Goal: Task Accomplishment & Management: Use online tool/utility

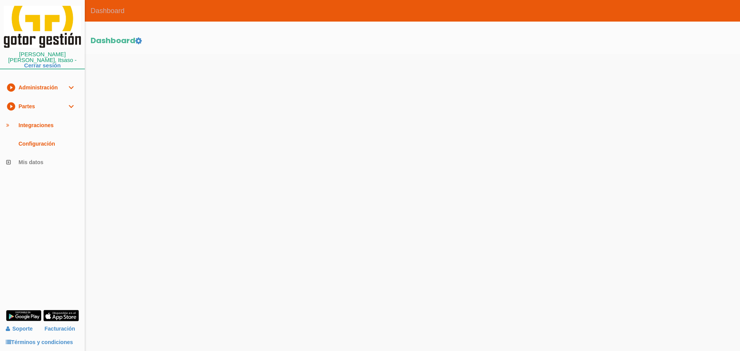
click at [31, 99] on link "play_circle_filled Partes expand_more" at bounding box center [42, 106] width 85 height 19
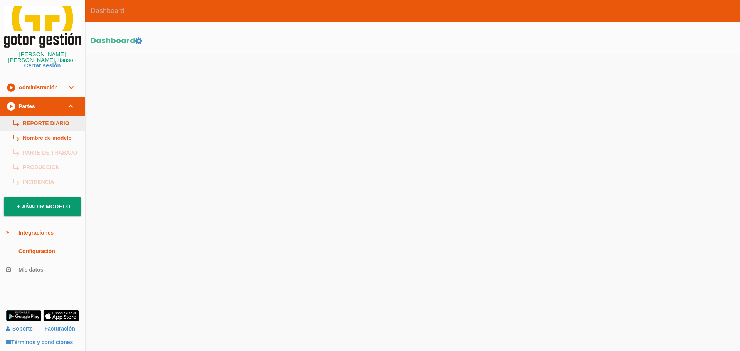
click at [30, 116] on link "subdirectory_arrow_right REPORTE DIARIO" at bounding box center [42, 123] width 85 height 15
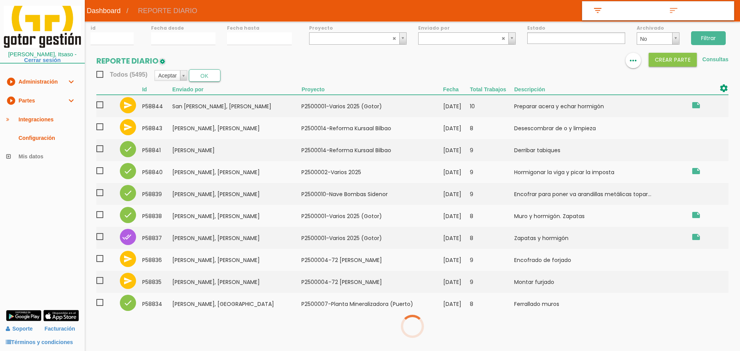
select select
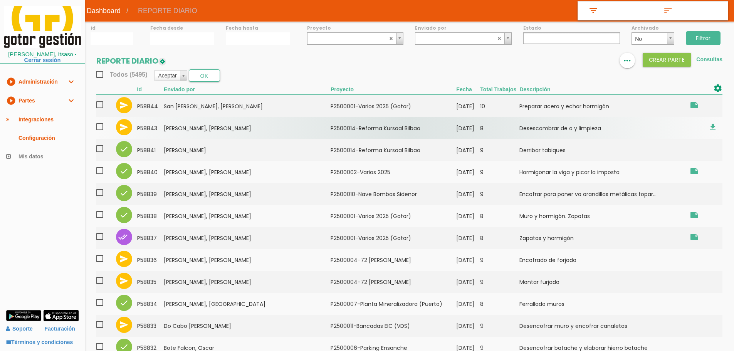
click at [369, 124] on td "﻿P2500014-Reforma Kursaal [GEOGRAPHIC_DATA]" at bounding box center [394, 128] width 126 height 22
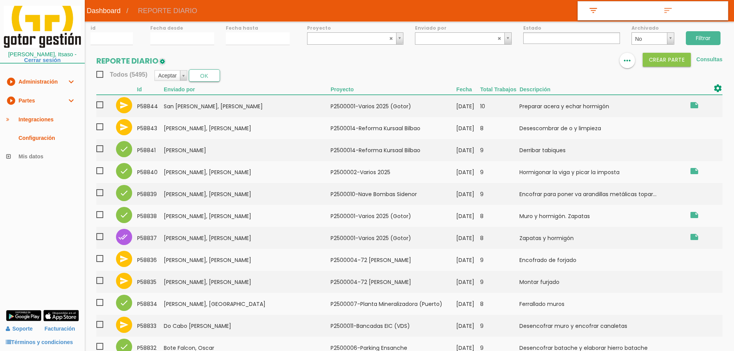
click at [711, 35] on input "Filtrar" at bounding box center [703, 38] width 35 height 14
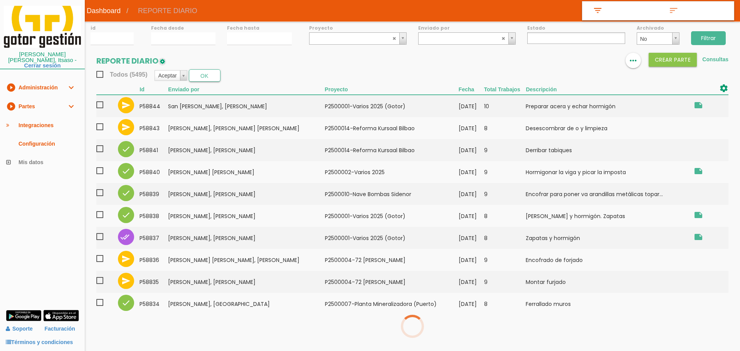
select select
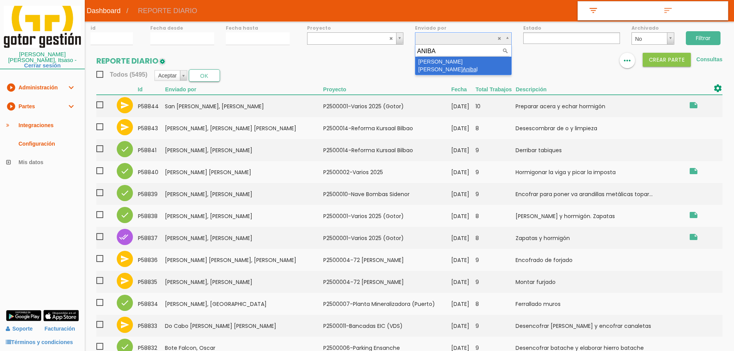
type input "ANIBA"
select select "55"
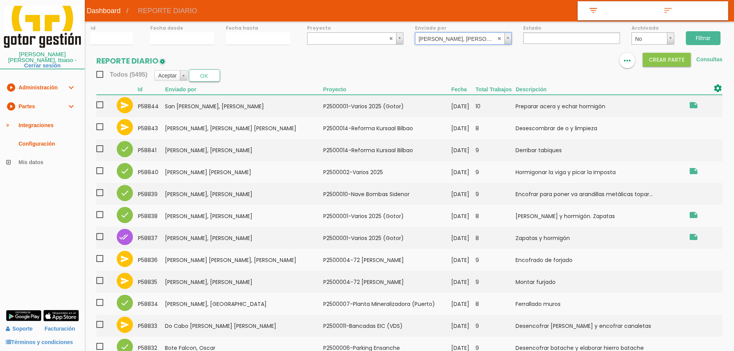
click at [698, 35] on input "Filtrar" at bounding box center [703, 38] width 35 height 14
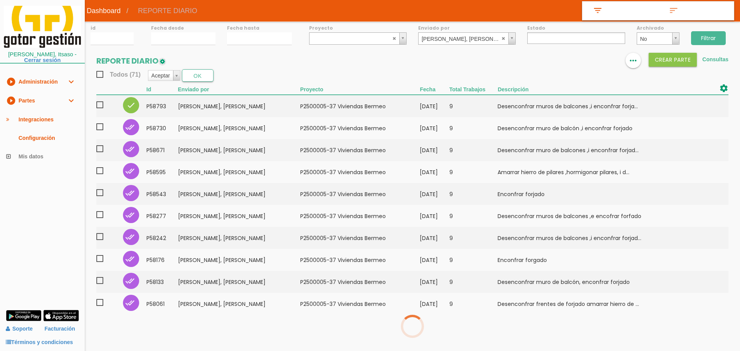
select select
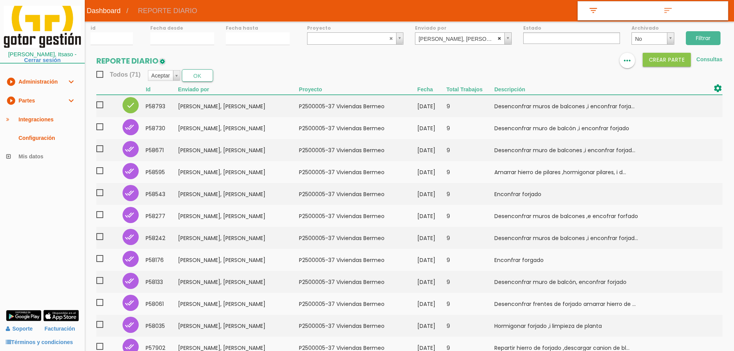
select select
click at [500, 39] on abbr at bounding box center [499, 38] width 5 height 5
click at [541, 37] on ul at bounding box center [571, 38] width 97 height 12
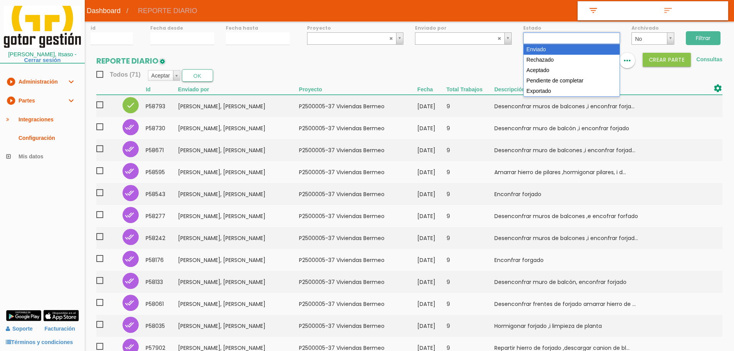
drag, startPoint x: 542, startPoint y: 48, endPoint x: 619, endPoint y: 37, distance: 77.4
select select "1"
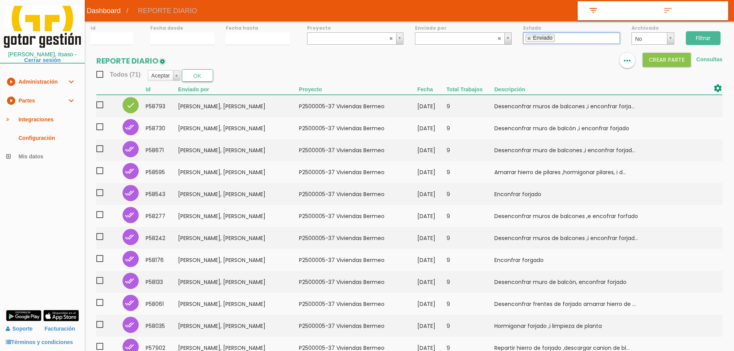
click at [709, 38] on input "Filtrar" at bounding box center [703, 38] width 35 height 14
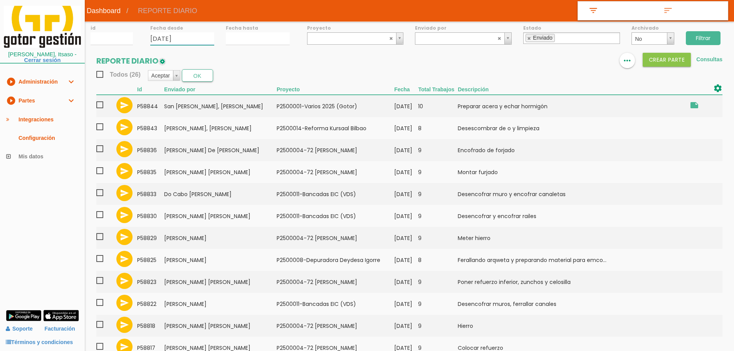
click at [183, 42] on input "29/08/2025" at bounding box center [182, 38] width 64 height 13
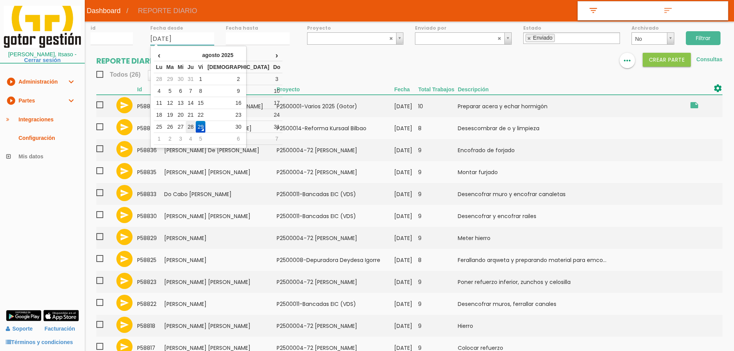
click at [196, 125] on td "28" at bounding box center [191, 127] width 10 height 12
type input "[DATE]"
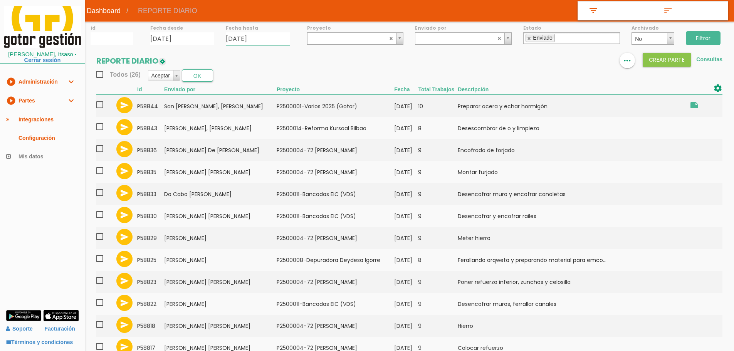
click at [248, 39] on input "29/08/2025" at bounding box center [258, 38] width 64 height 13
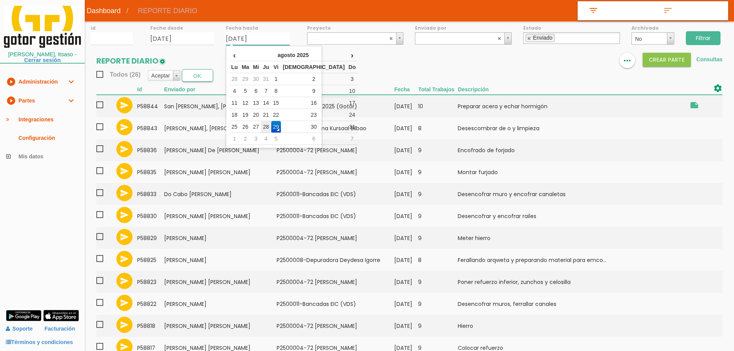
click at [271, 128] on td "28" at bounding box center [266, 127] width 10 height 12
type input "[DATE]"
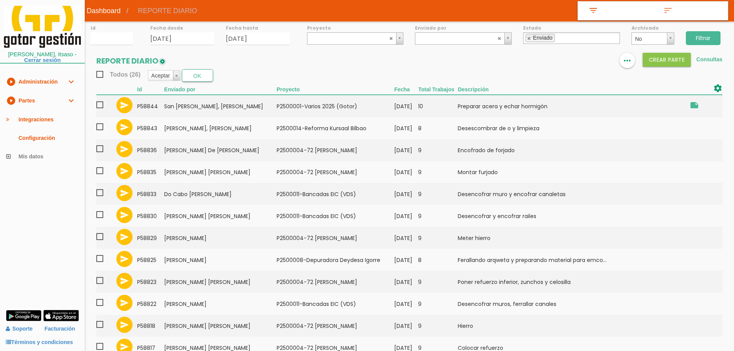
click at [709, 37] on input "Filtrar" at bounding box center [703, 38] width 35 height 14
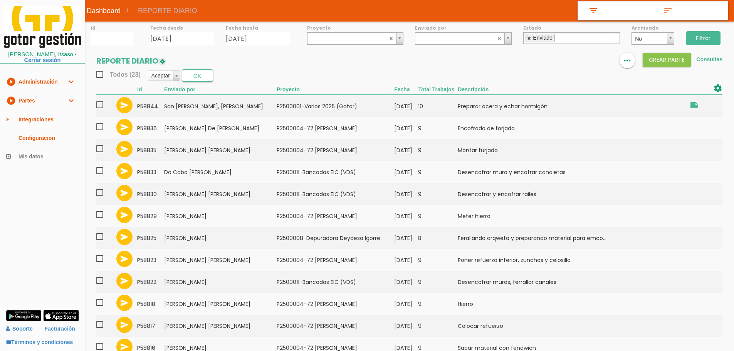
click at [527, 38] on link at bounding box center [529, 38] width 5 height 5
select select
click at [686, 39] on input "Filtrar" at bounding box center [703, 38] width 35 height 14
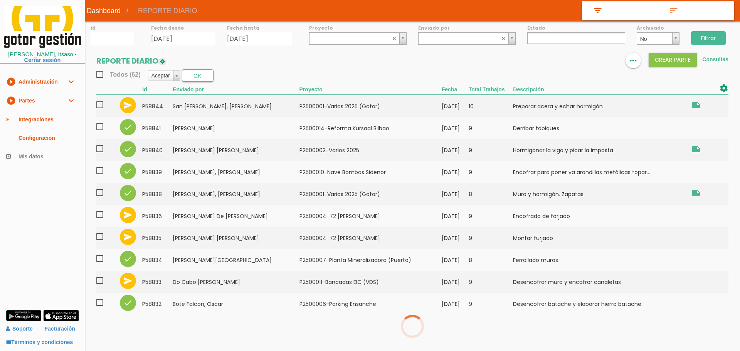
select select
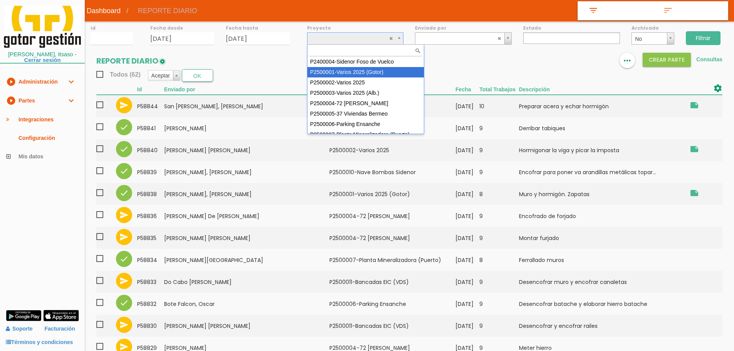
select select "83"
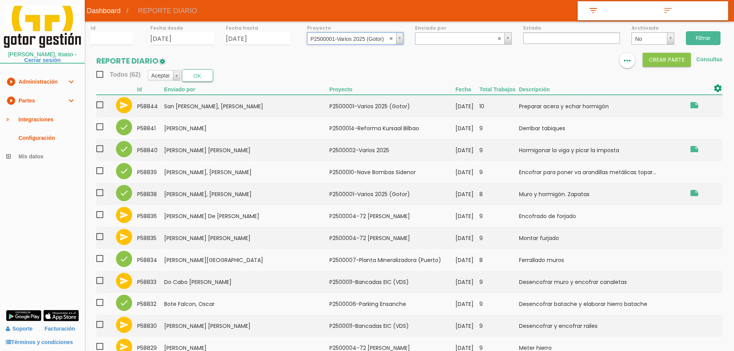
click at [709, 37] on input "Filtrar" at bounding box center [703, 38] width 35 height 14
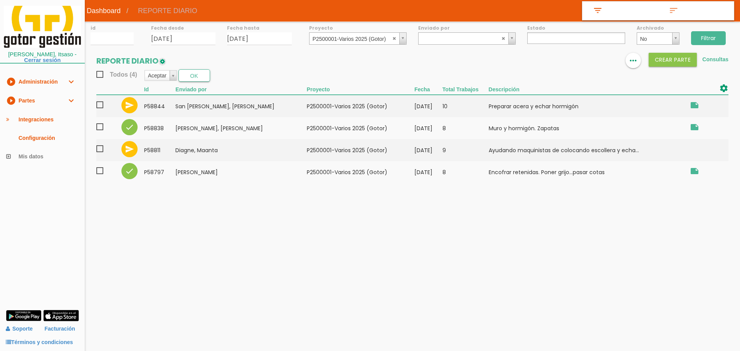
select select
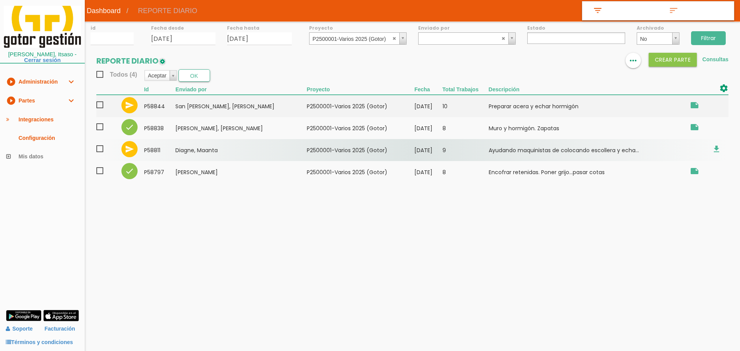
click at [100, 149] on span at bounding box center [102, 149] width 13 height 10
click at [0, 0] on input "checkbox" at bounding box center [0, 0] width 0 height 0
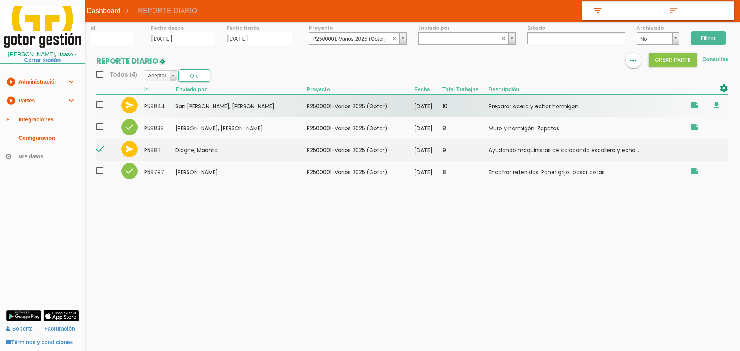
click at [101, 106] on span at bounding box center [102, 105] width 13 height 10
click at [0, 0] on input "checkbox" at bounding box center [0, 0] width 0 height 0
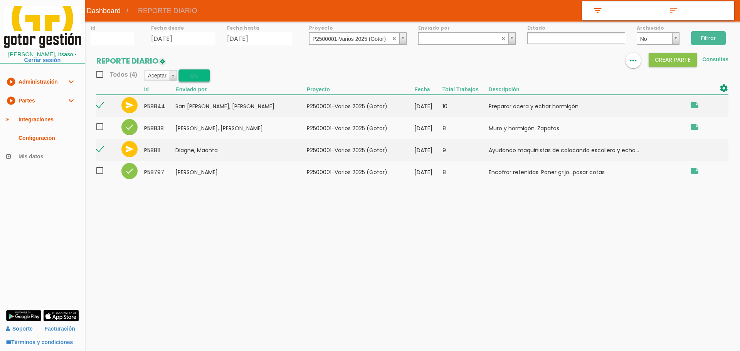
click at [200, 76] on button "OK" at bounding box center [194, 75] width 32 height 12
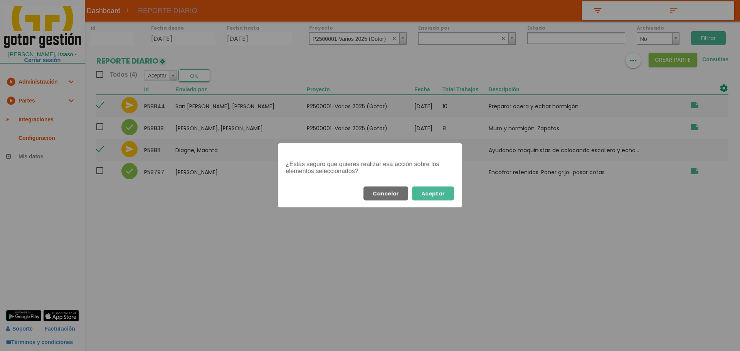
click at [431, 191] on button "Aceptar" at bounding box center [433, 193] width 42 height 14
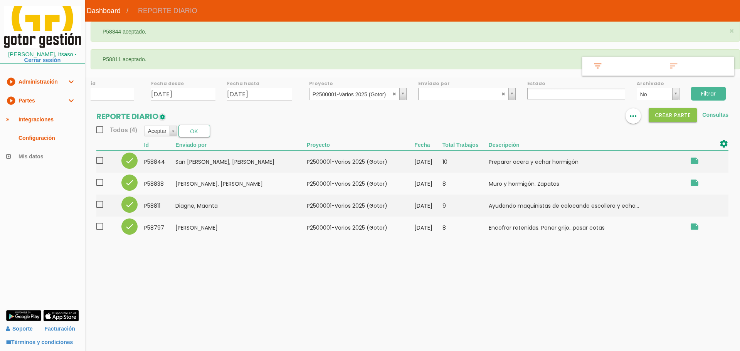
select select
click at [395, 92] on abbr at bounding box center [394, 93] width 5 height 5
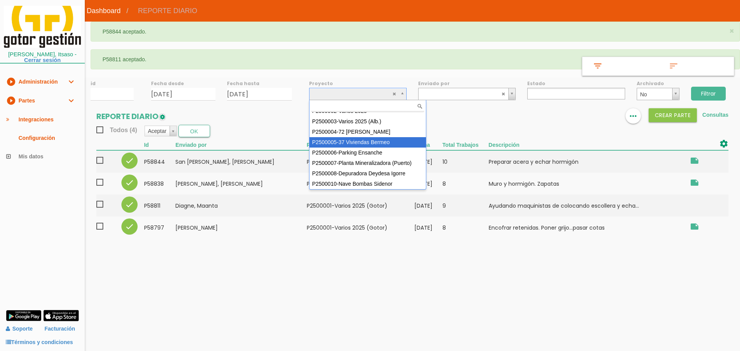
scroll to position [39, 0]
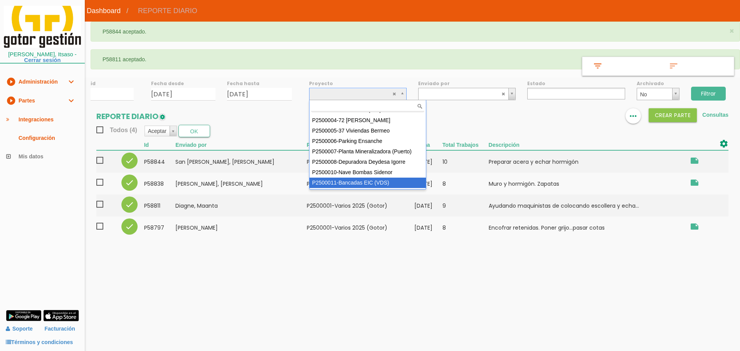
select select "93"
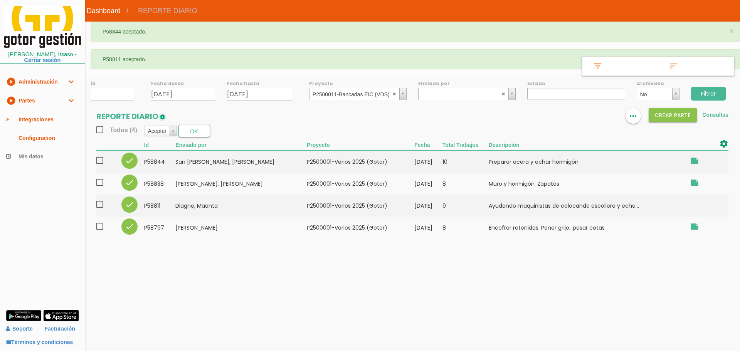
click at [703, 94] on input "Filtrar" at bounding box center [708, 94] width 35 height 14
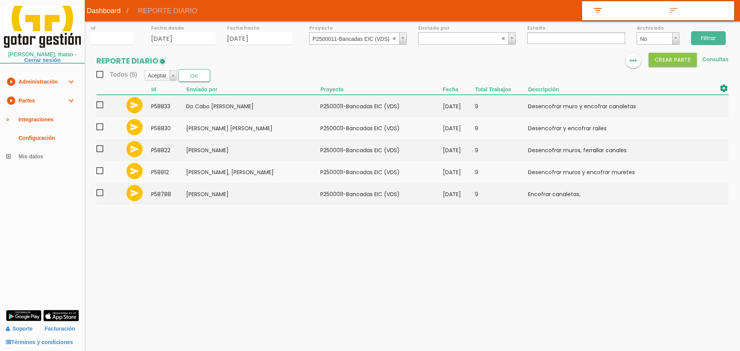
select select
click at [396, 40] on abbr at bounding box center [394, 38] width 5 height 5
click at [713, 38] on input "Filtrar" at bounding box center [708, 38] width 35 height 14
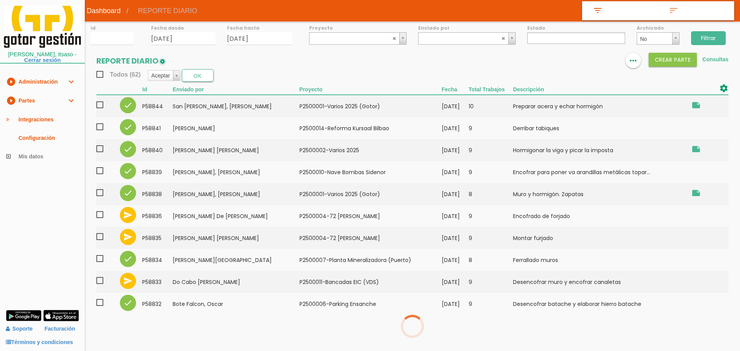
select select
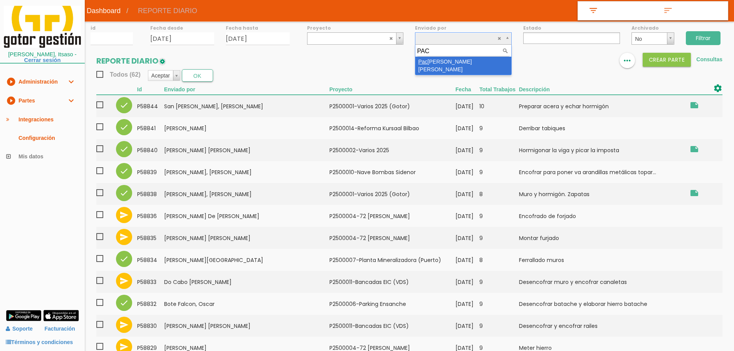
type input "PAC"
select select "34"
drag, startPoint x: 708, startPoint y: 34, endPoint x: 671, endPoint y: 34, distance: 37.0
click at [708, 34] on input "Filtrar" at bounding box center [703, 38] width 35 height 14
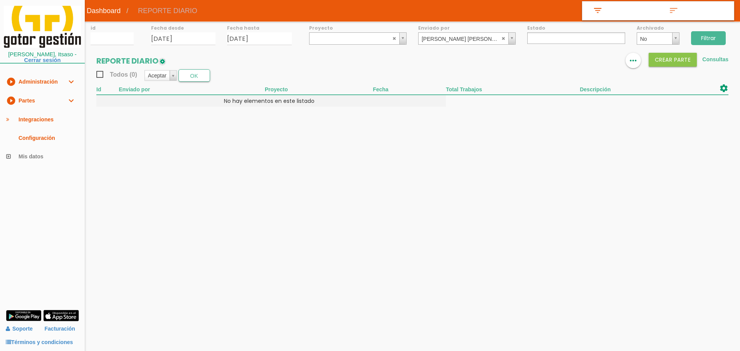
select select
click at [503, 37] on abbr at bounding box center [503, 38] width 5 height 5
click at [400, 153] on body "menu Dashboard REPORTE DIARIO" at bounding box center [370, 175] width 740 height 351
click at [714, 36] on input "Filtrar" at bounding box center [708, 38] width 35 height 14
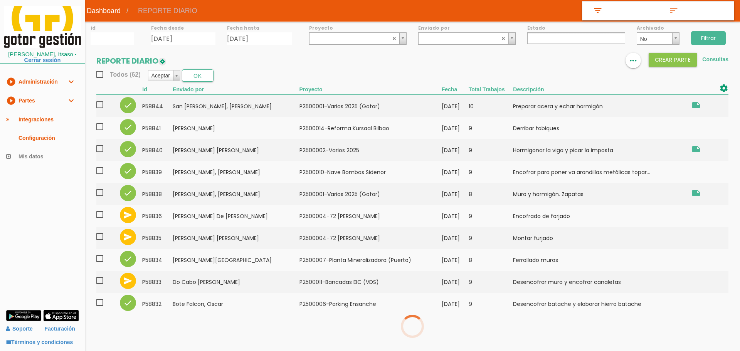
select select
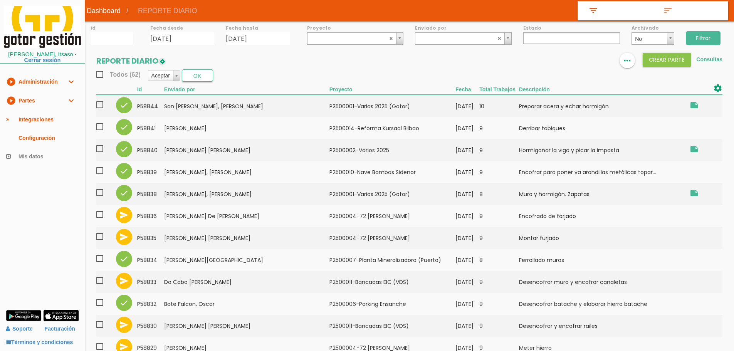
click at [40, 102] on link "play_circle_filled Partes expand_more" at bounding box center [42, 100] width 85 height 19
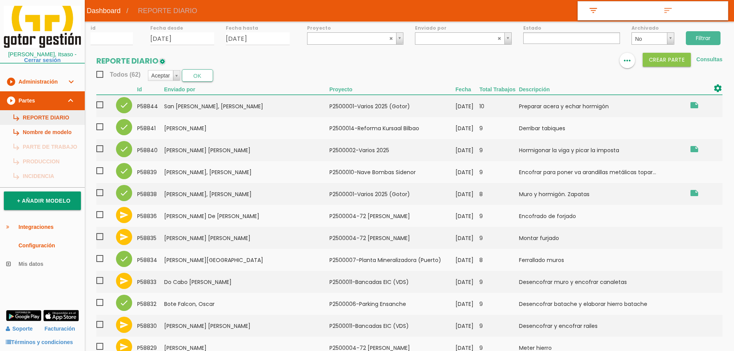
click at [39, 119] on link "subdirectory_arrow_right REPORTE DIARIO" at bounding box center [42, 117] width 85 height 15
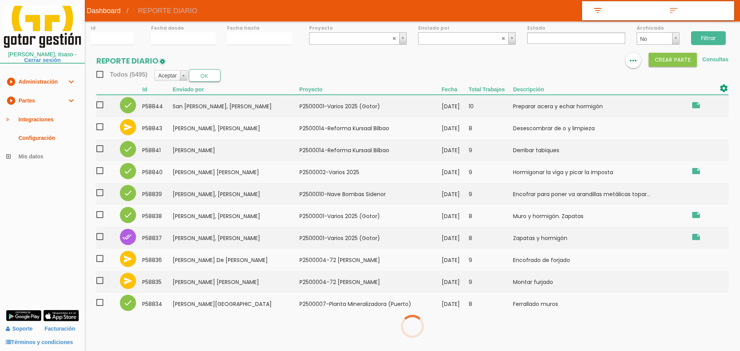
select select
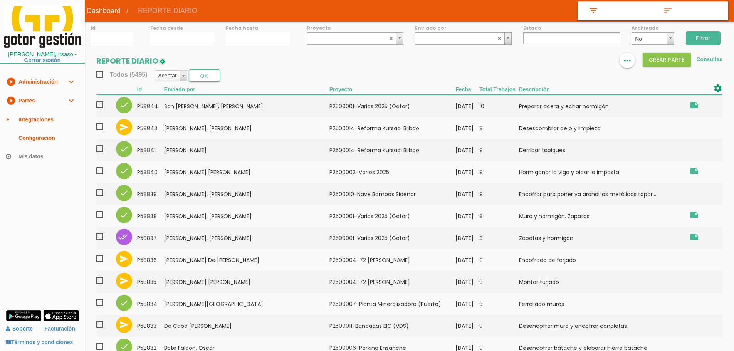
click at [583, 62] on img at bounding box center [580, 60] width 9 height 9
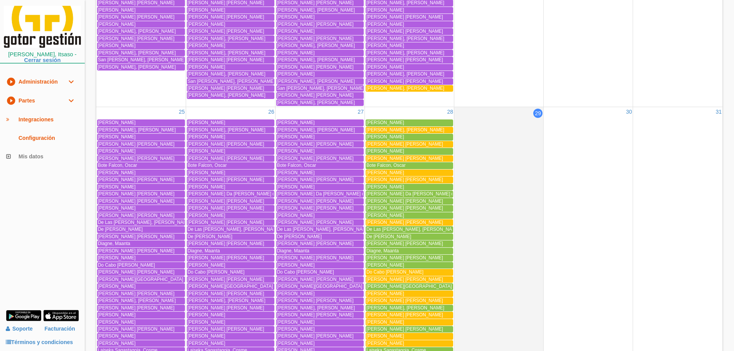
scroll to position [1541, 0]
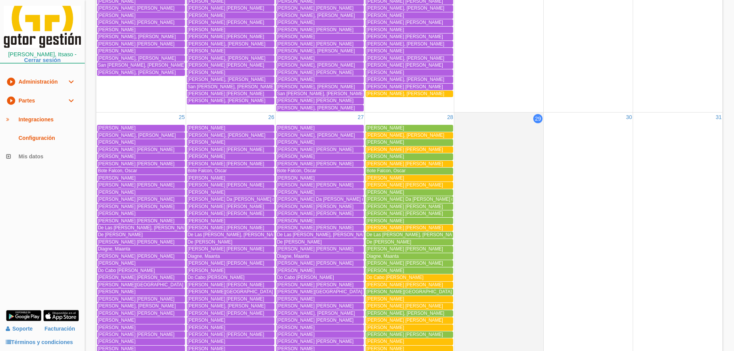
click at [414, 92] on span "[PERSON_NAME], [PERSON_NAME]" at bounding box center [405, 93] width 78 height 5
click at [399, 92] on span "[PERSON_NAME], [PERSON_NAME]" at bounding box center [405, 93] width 78 height 5
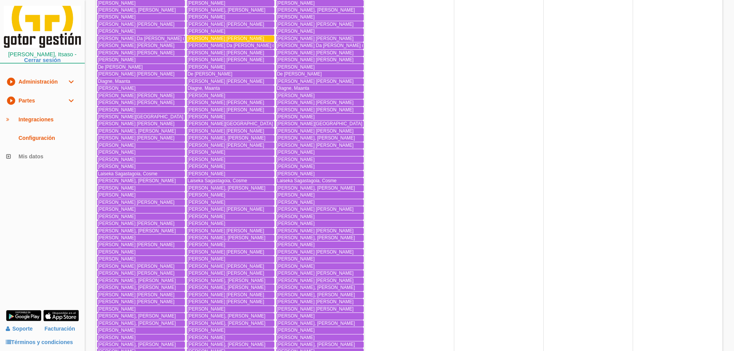
scroll to position [0, 0]
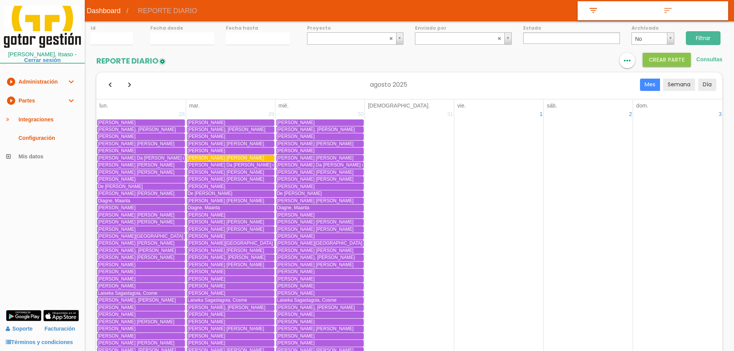
click at [709, 39] on input "Filtrar" at bounding box center [703, 38] width 35 height 14
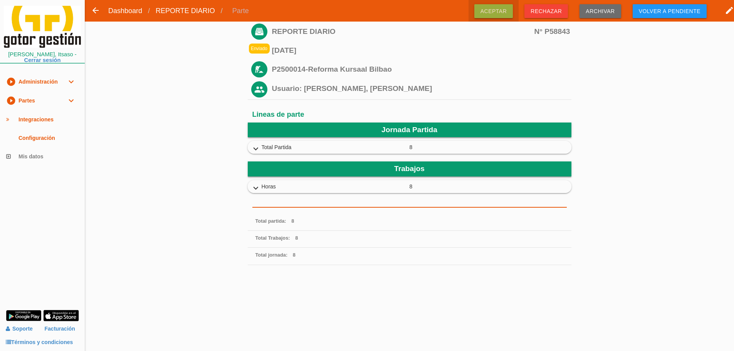
click at [505, 13] on span "Aceptar" at bounding box center [493, 11] width 39 height 14
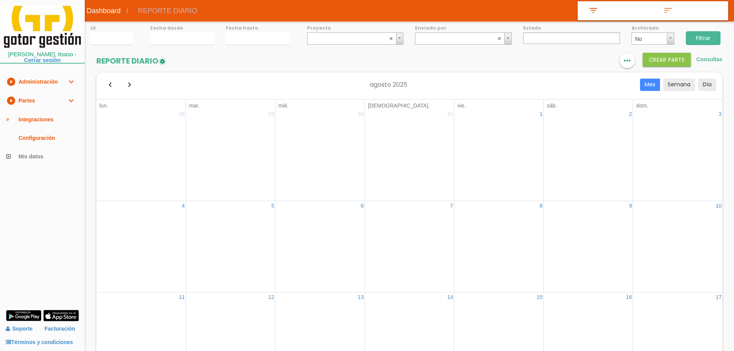
select select
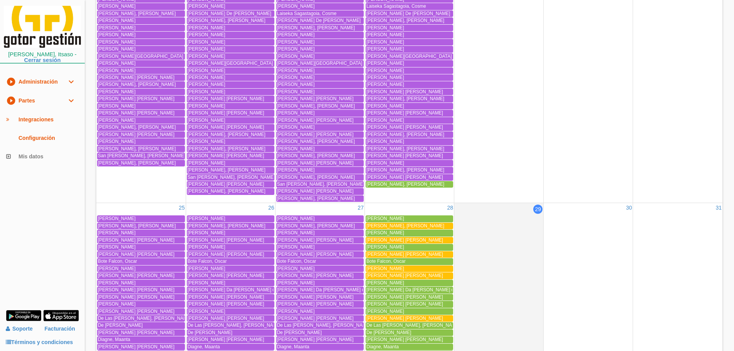
scroll to position [1464, 0]
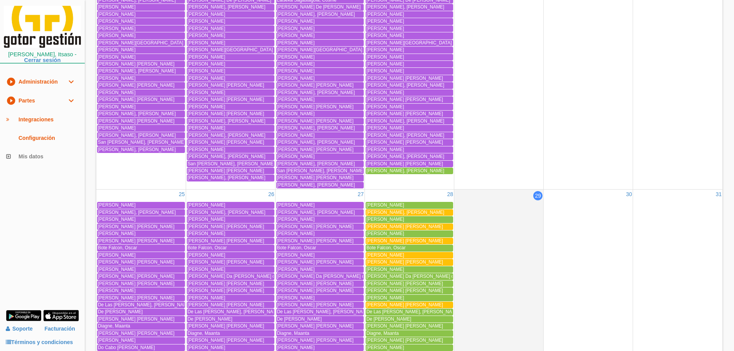
click at [420, 168] on span "[PERSON_NAME], [PERSON_NAME]" at bounding box center [405, 170] width 78 height 5
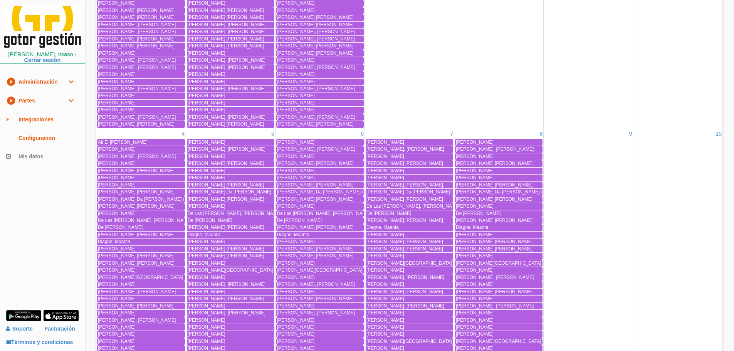
scroll to position [0, 0]
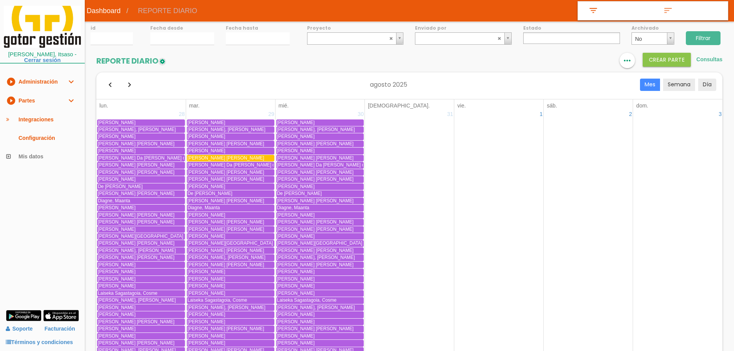
click at [703, 38] on input "Filtrar" at bounding box center [703, 38] width 35 height 14
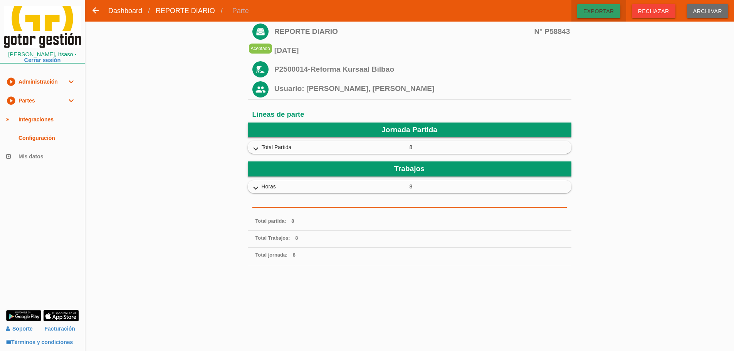
click at [600, 9] on span "Exportar" at bounding box center [598, 11] width 43 height 14
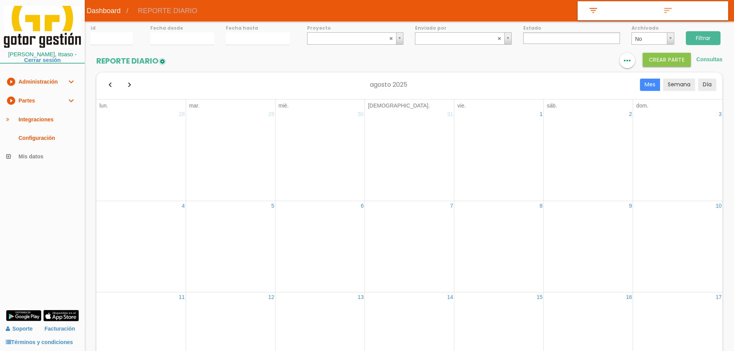
select select
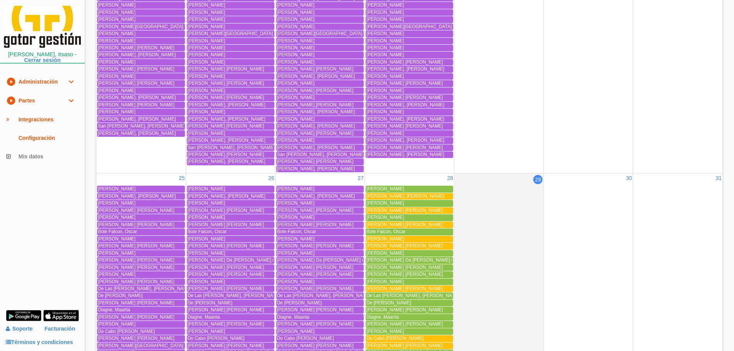
scroll to position [1507, 0]
